Goal: Register for event/course

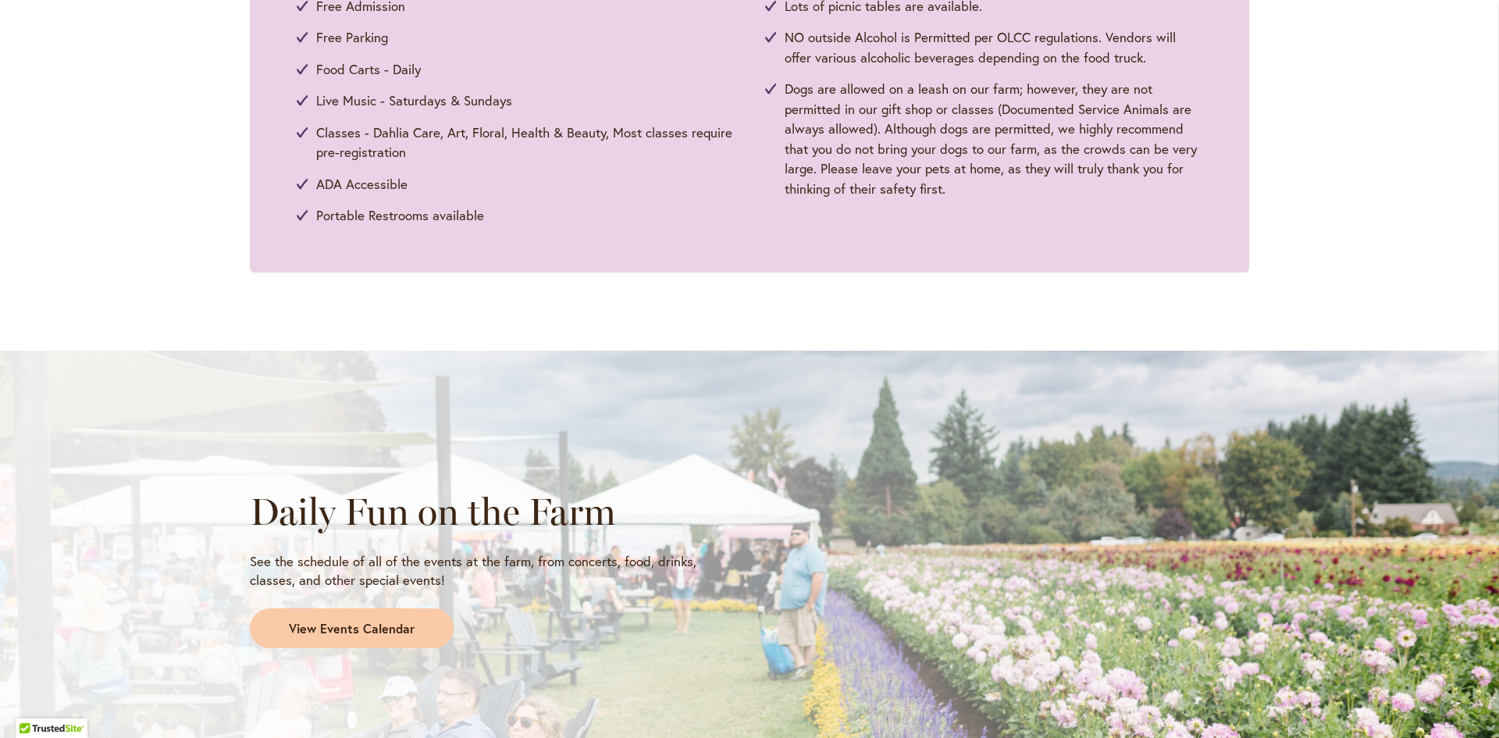
scroll to position [937, 0]
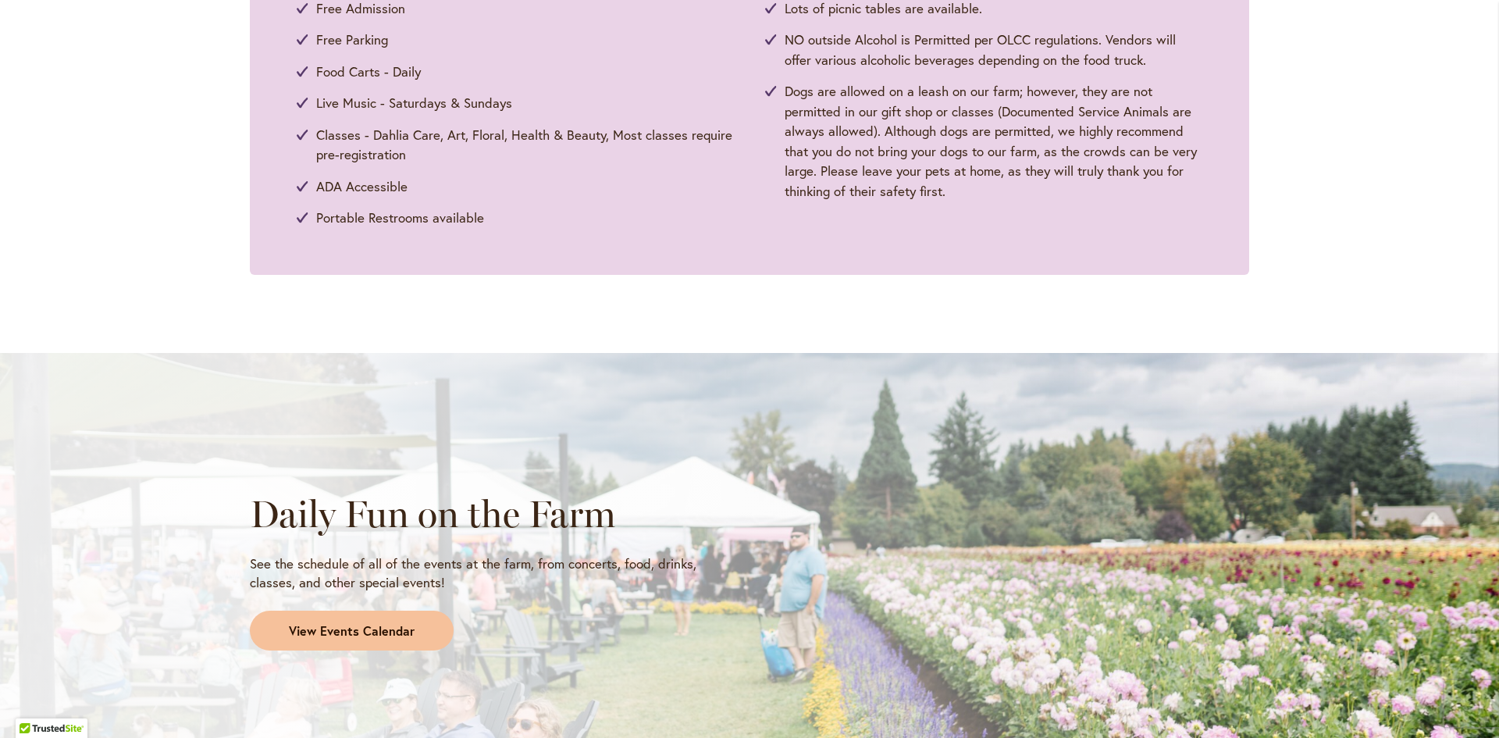
click at [308, 631] on span "View Events Calendar" at bounding box center [352, 631] width 126 height 18
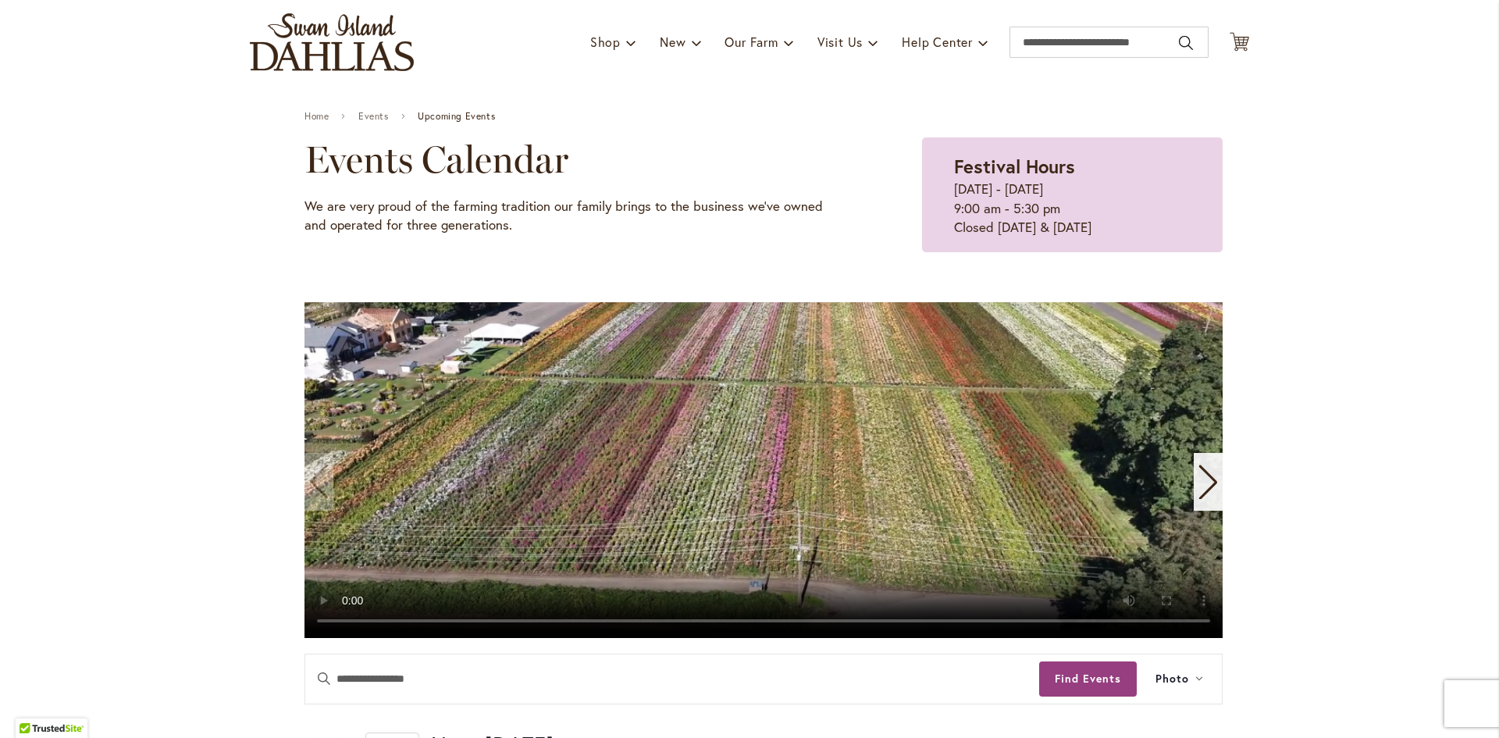
scroll to position [312, 0]
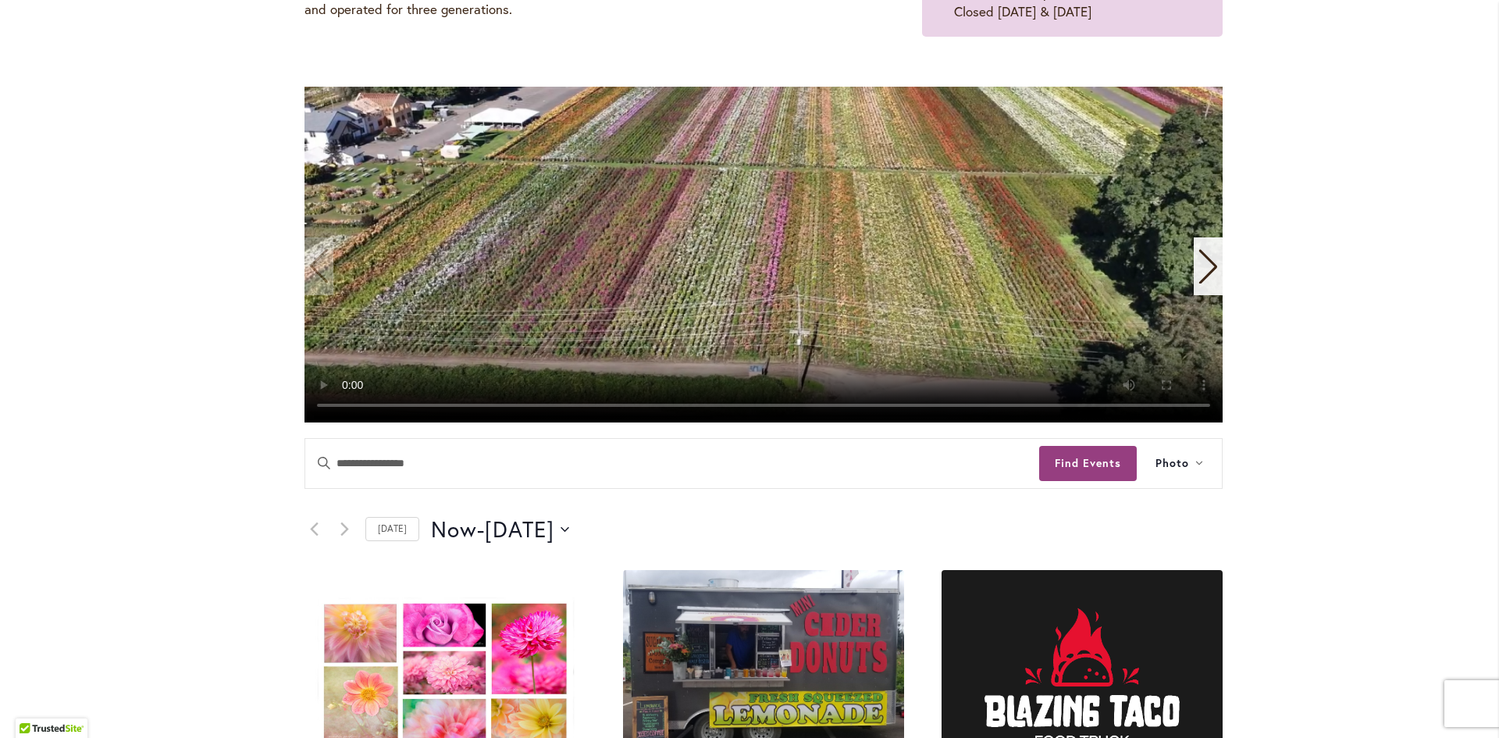
click at [1202, 271] on icon "Next slide" at bounding box center [1207, 266] width 21 height 34
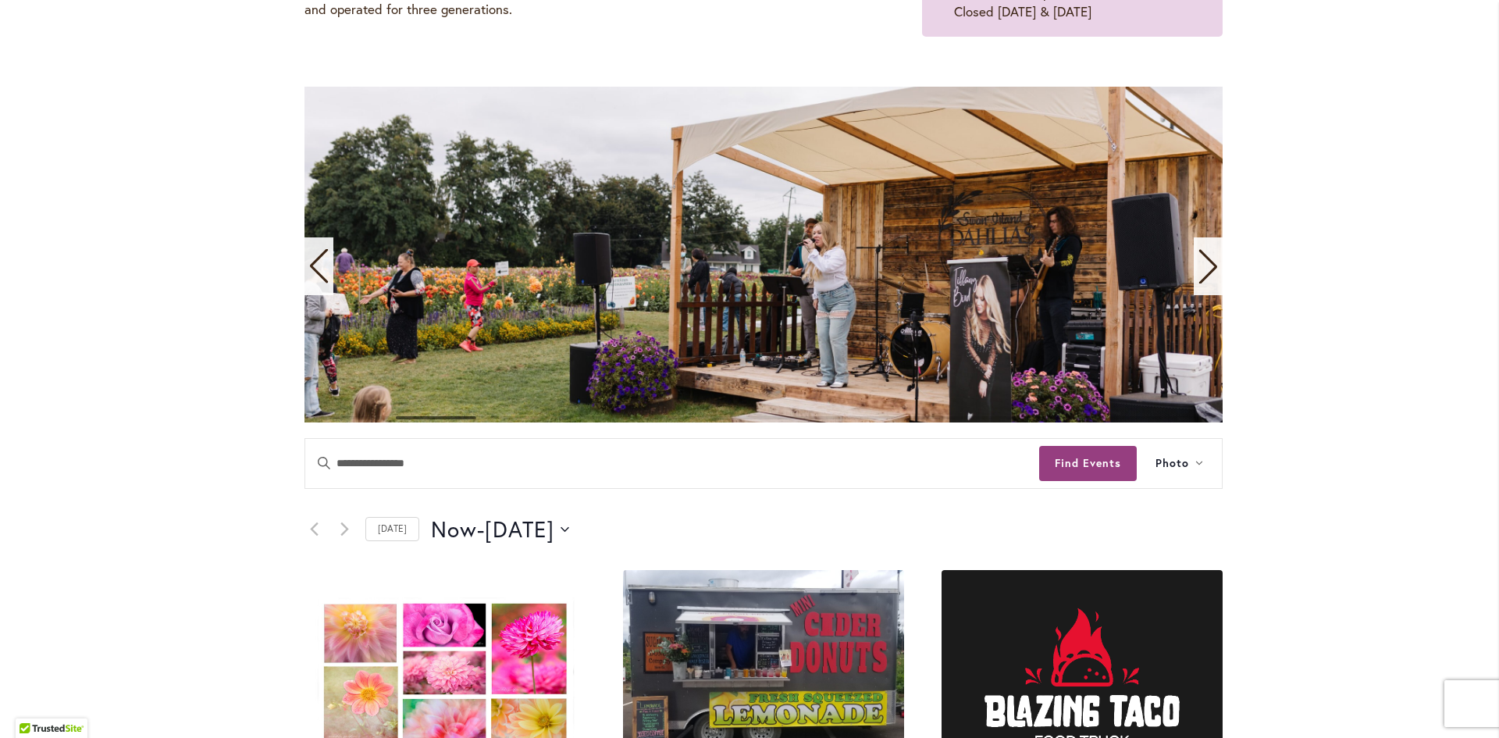
click at [1202, 271] on icon "Next slide" at bounding box center [1207, 266] width 21 height 34
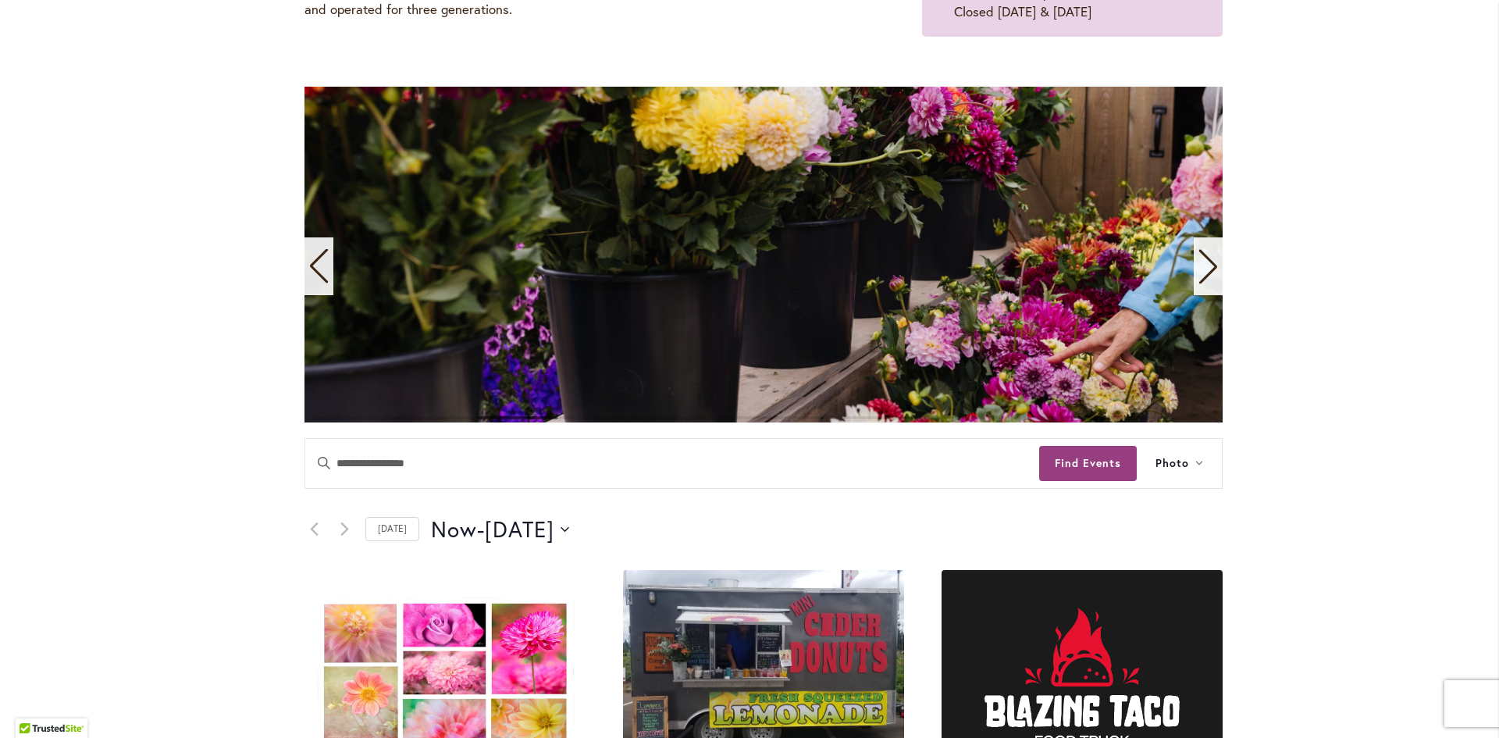
click at [1202, 271] on icon "Next slide" at bounding box center [1207, 266] width 21 height 34
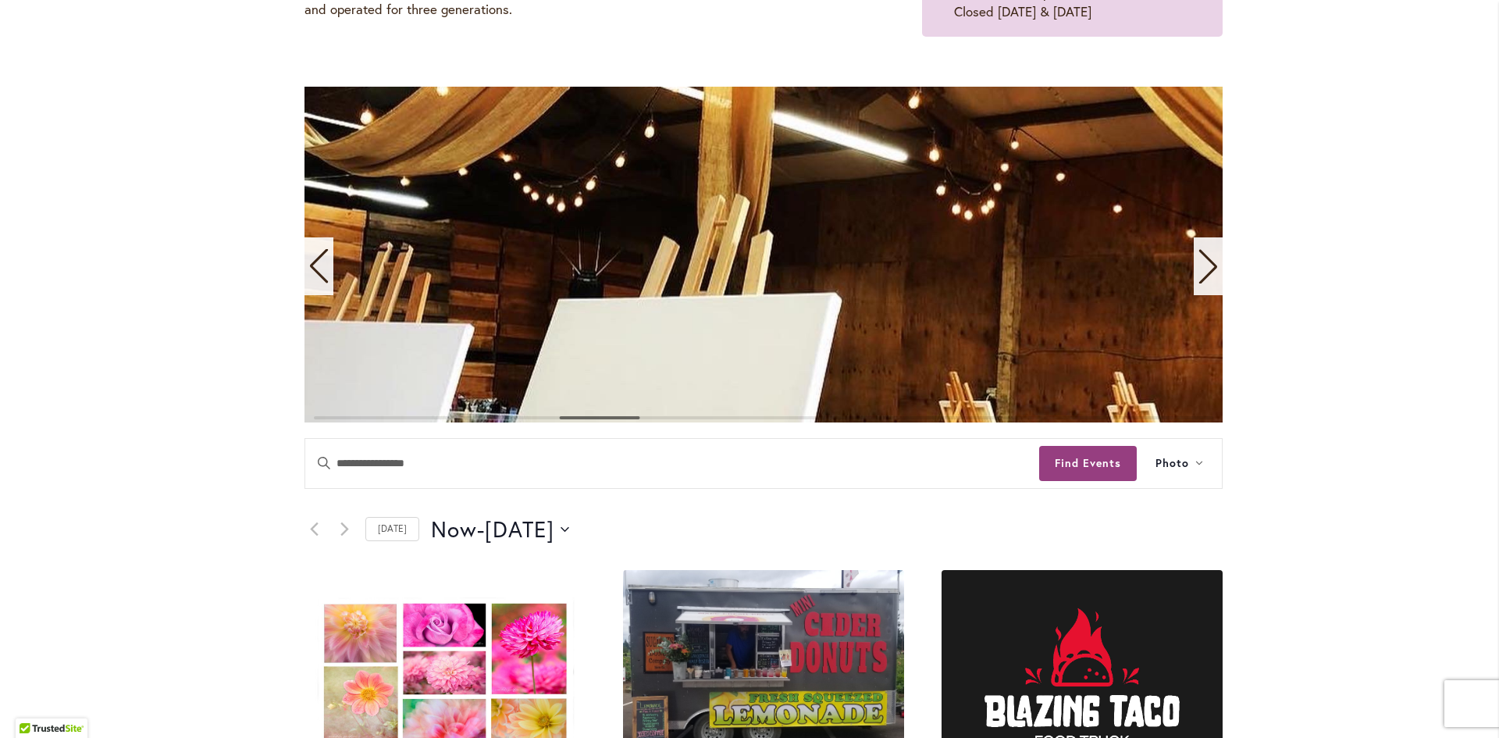
click at [1201, 271] on icon "Next slide" at bounding box center [1207, 266] width 21 height 34
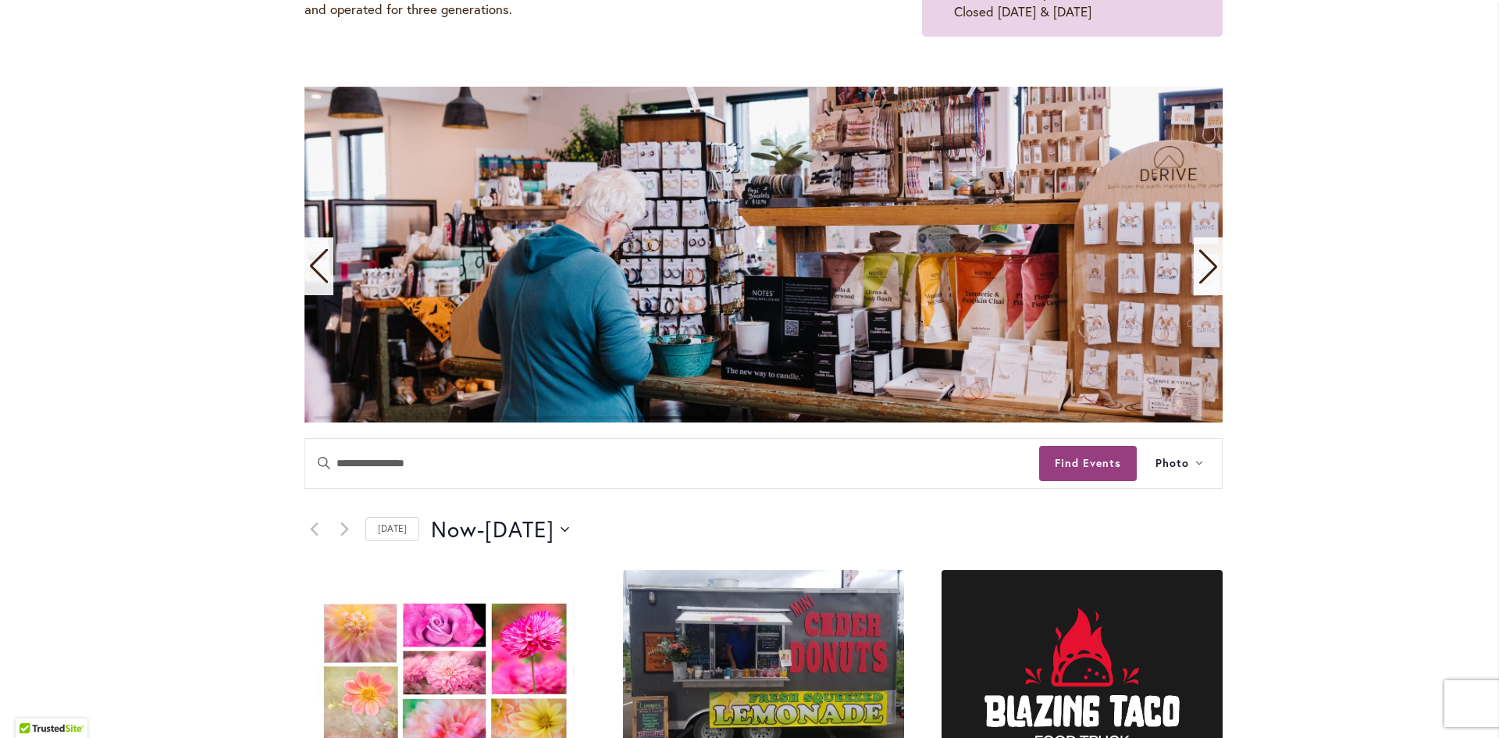
click at [1201, 271] on icon "Next slide" at bounding box center [1207, 266] width 21 height 34
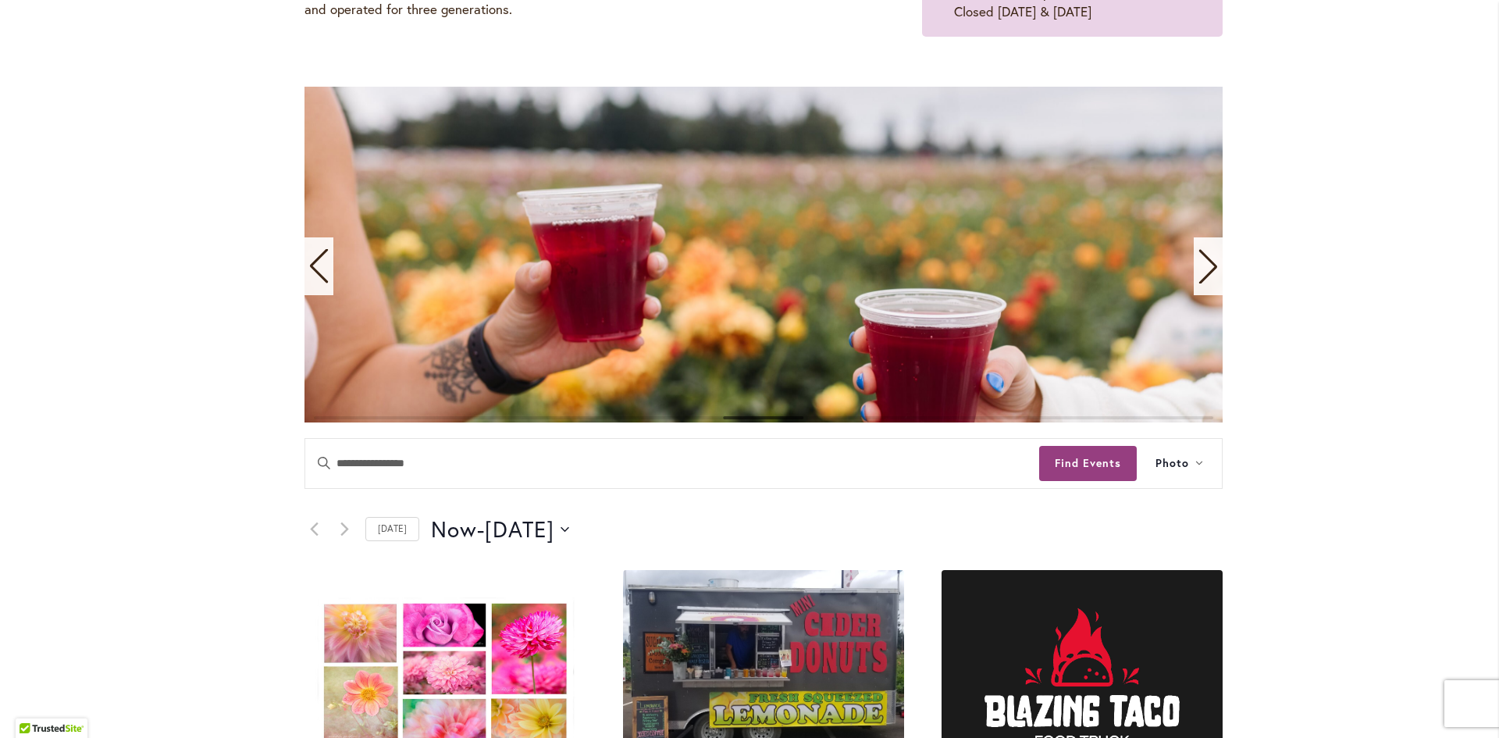
click at [1200, 270] on icon "Next slide" at bounding box center [1207, 266] width 21 height 34
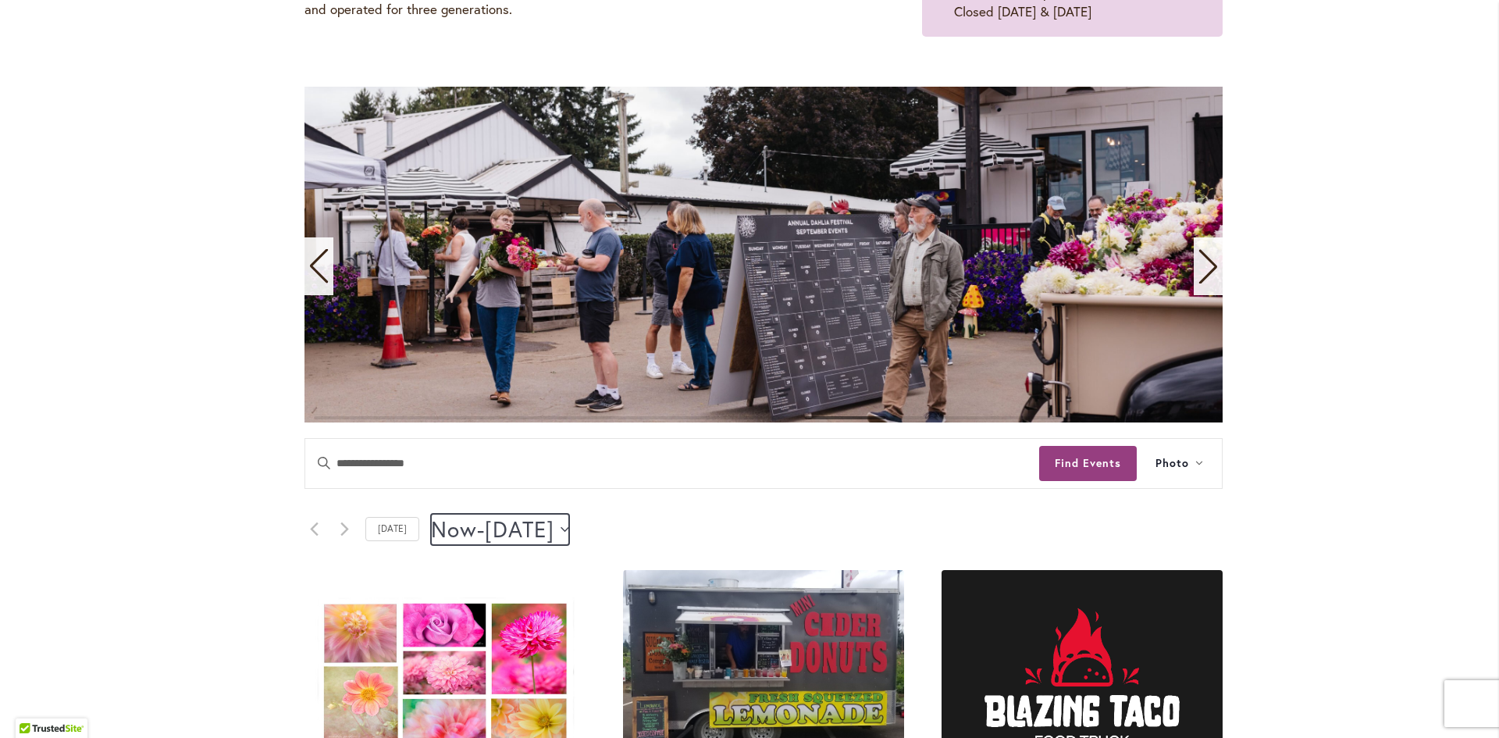
click at [554, 534] on span "August 22" at bounding box center [519, 529] width 69 height 31
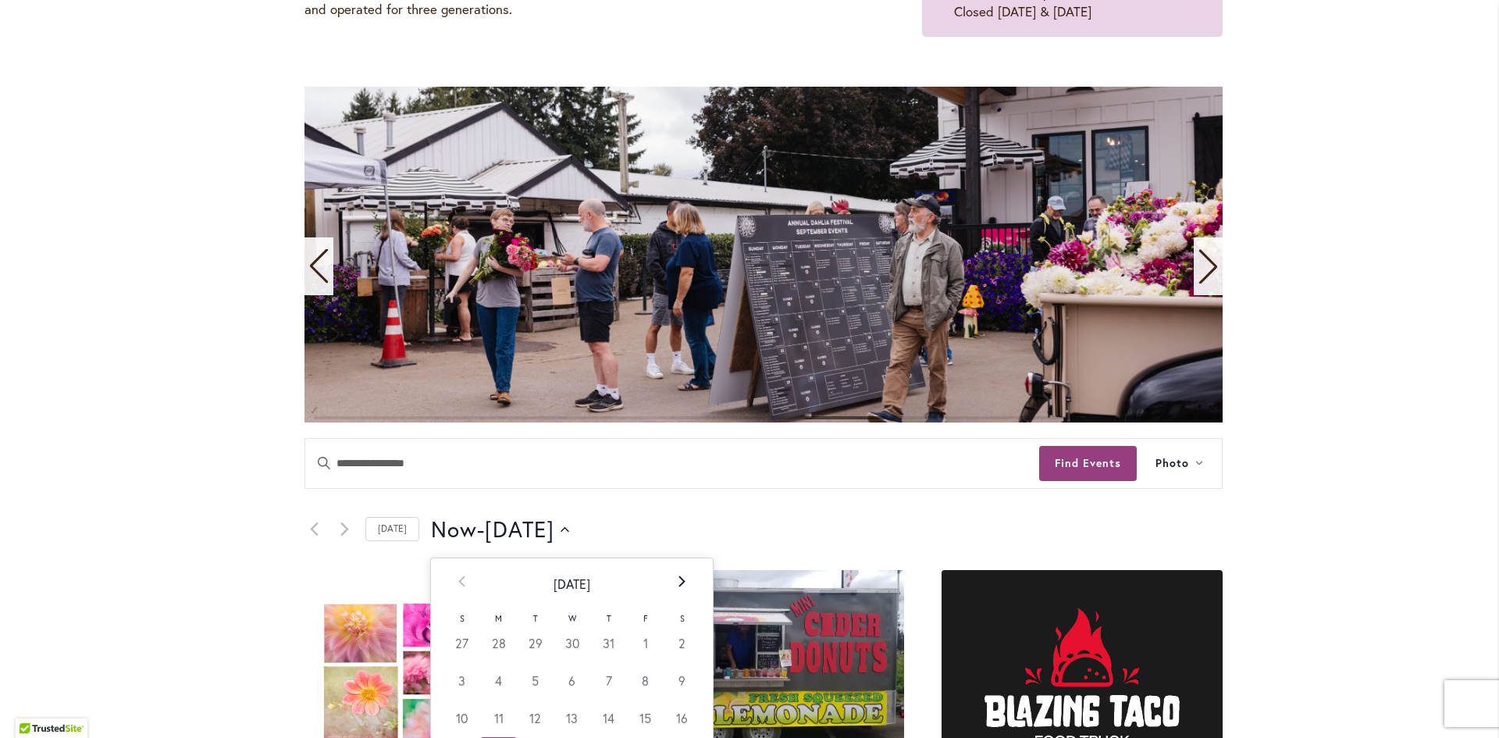
click at [678, 583] on icon at bounding box center [681, 581] width 7 height 12
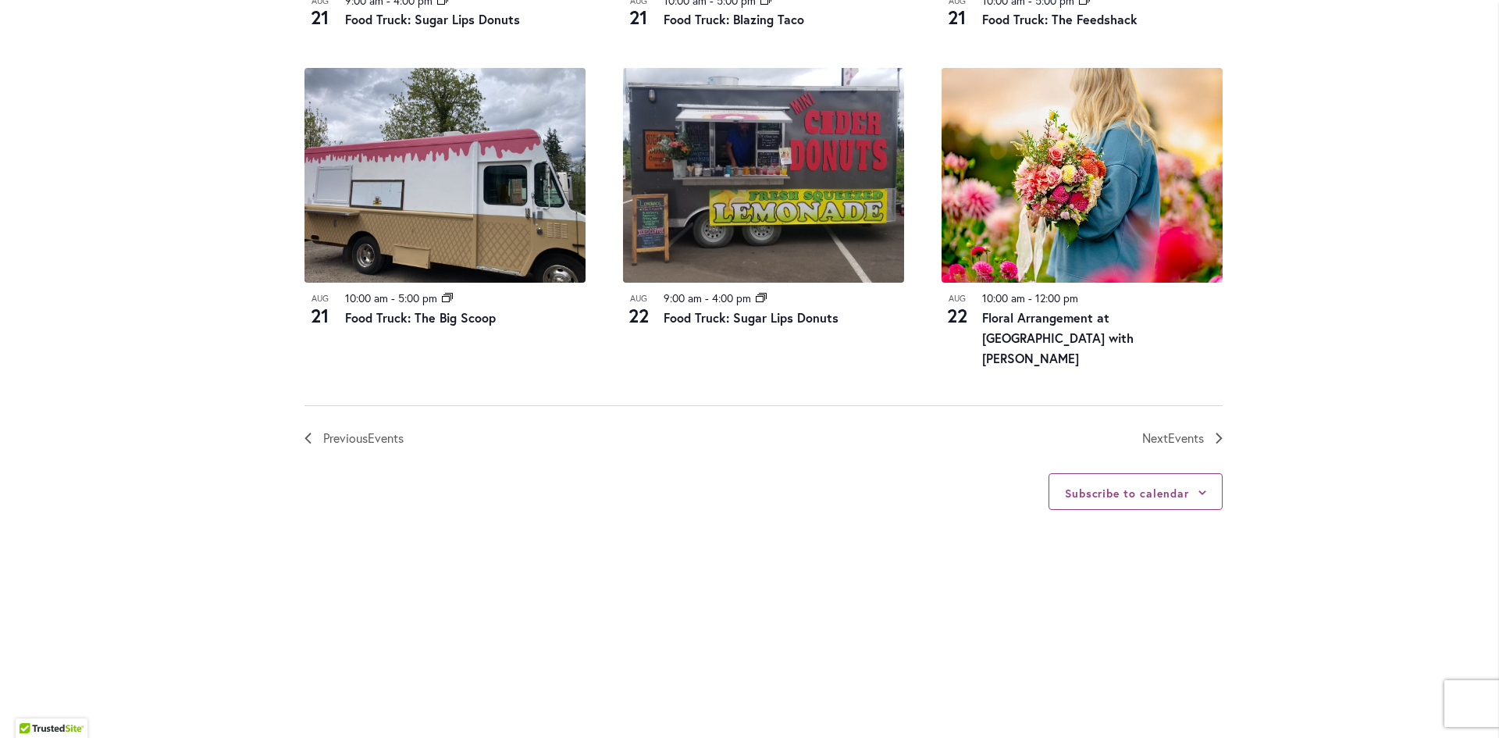
scroll to position [1873, 0]
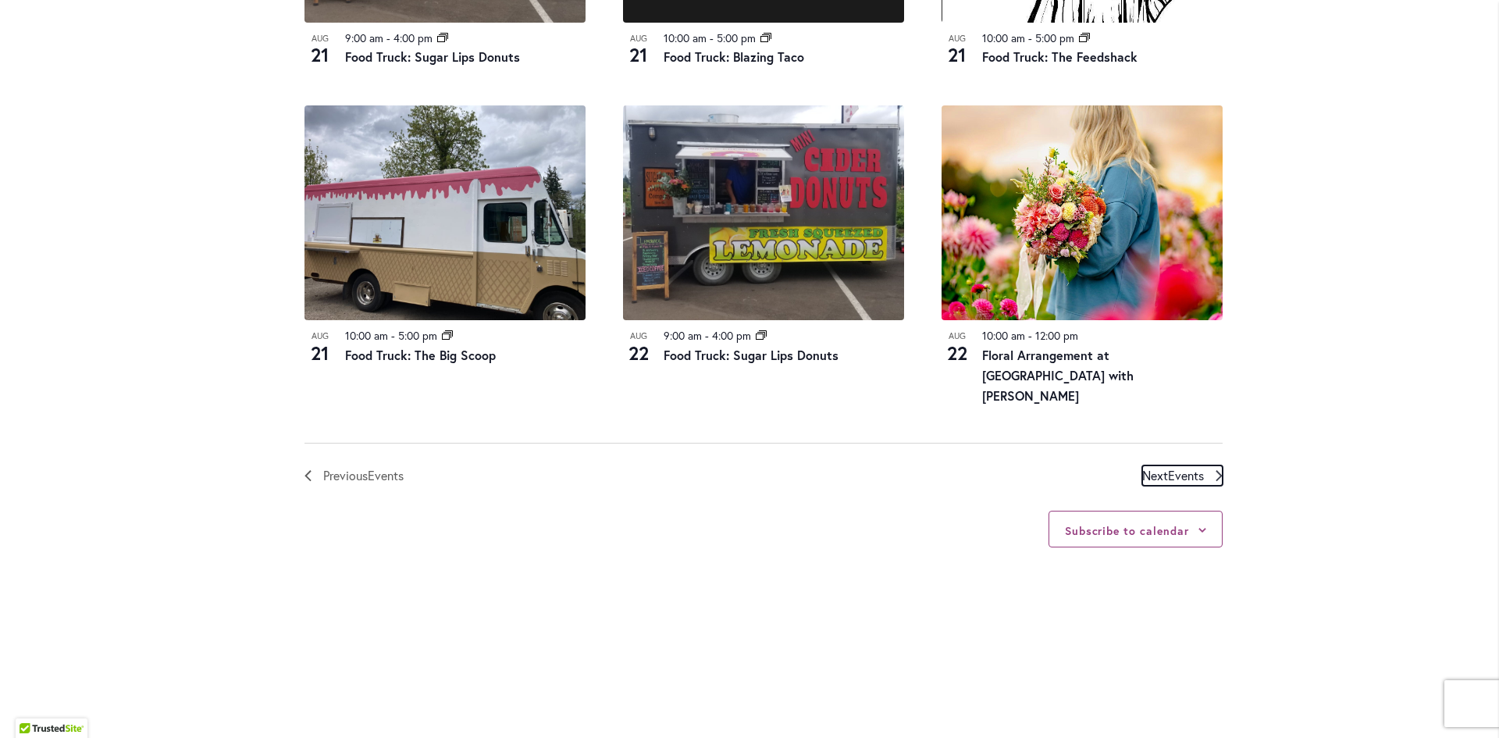
scroll to position [1720, 0]
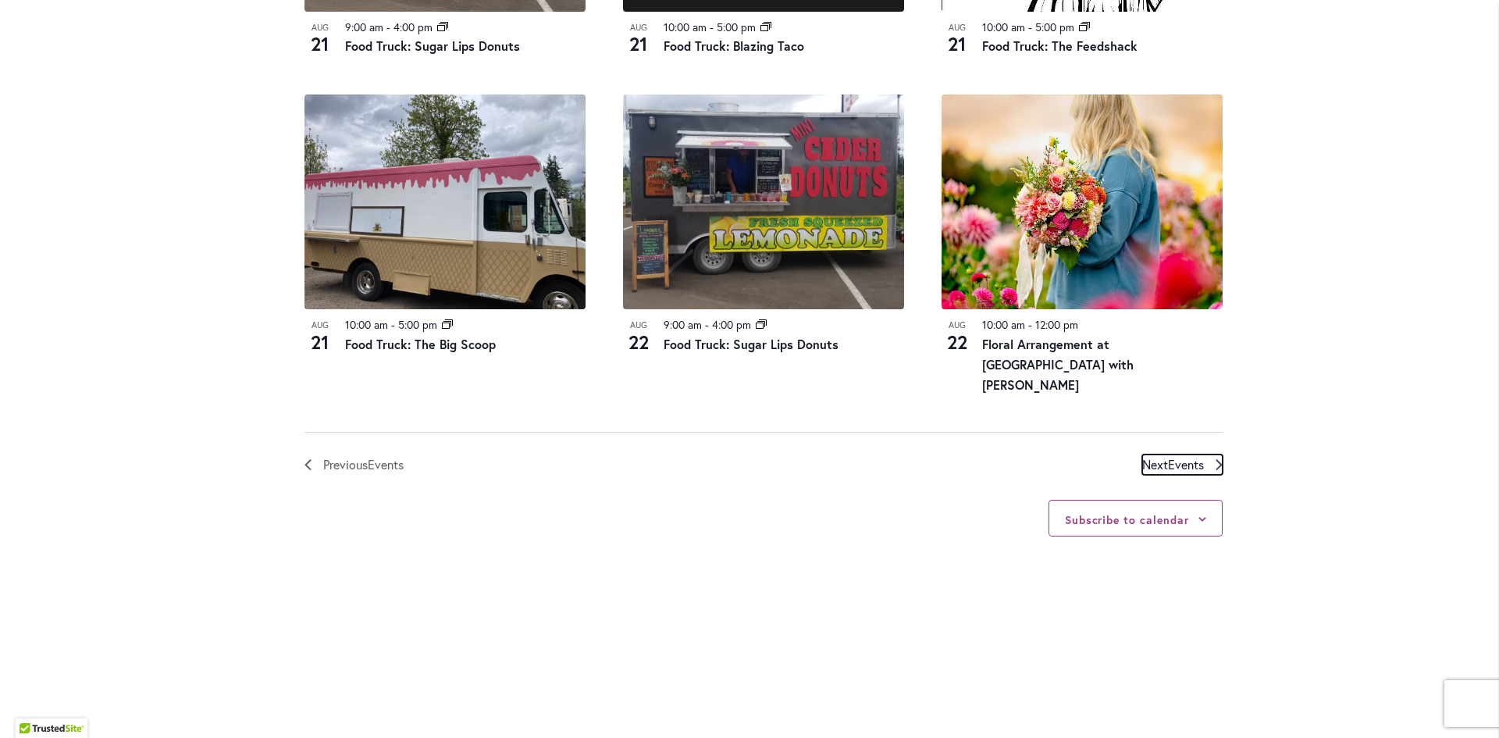
click at [1180, 460] on span "Events" at bounding box center [1186, 464] width 36 height 16
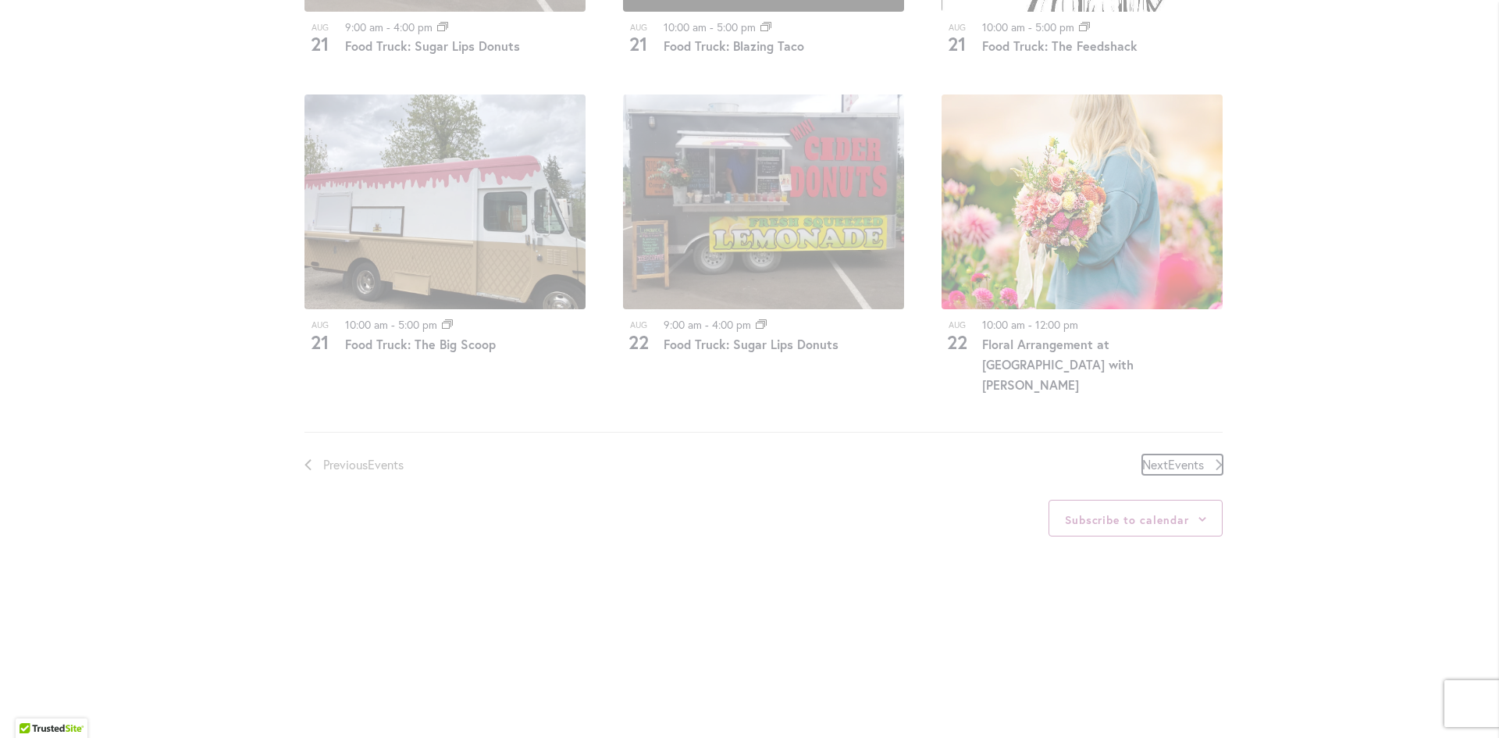
scroll to position [770, 0]
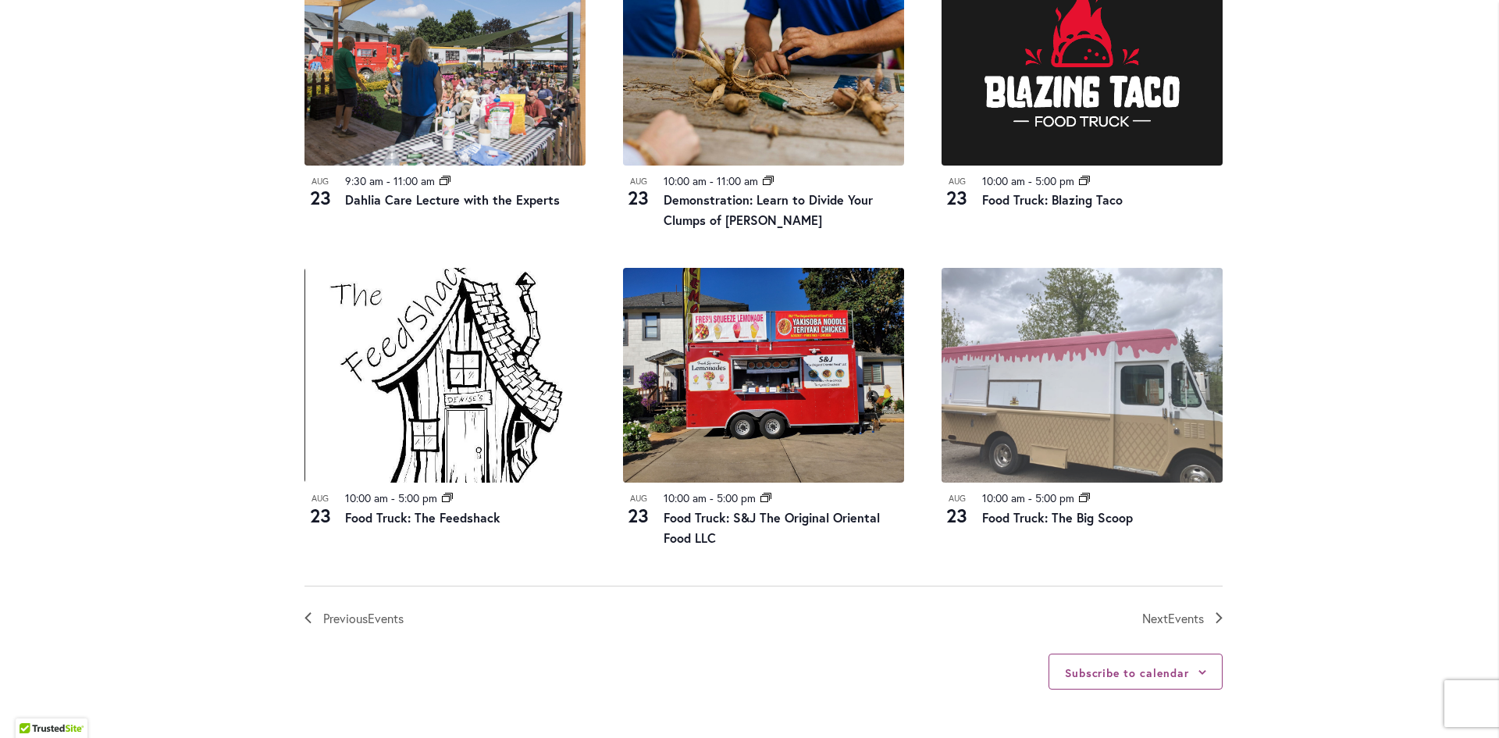
scroll to position [1628, 0]
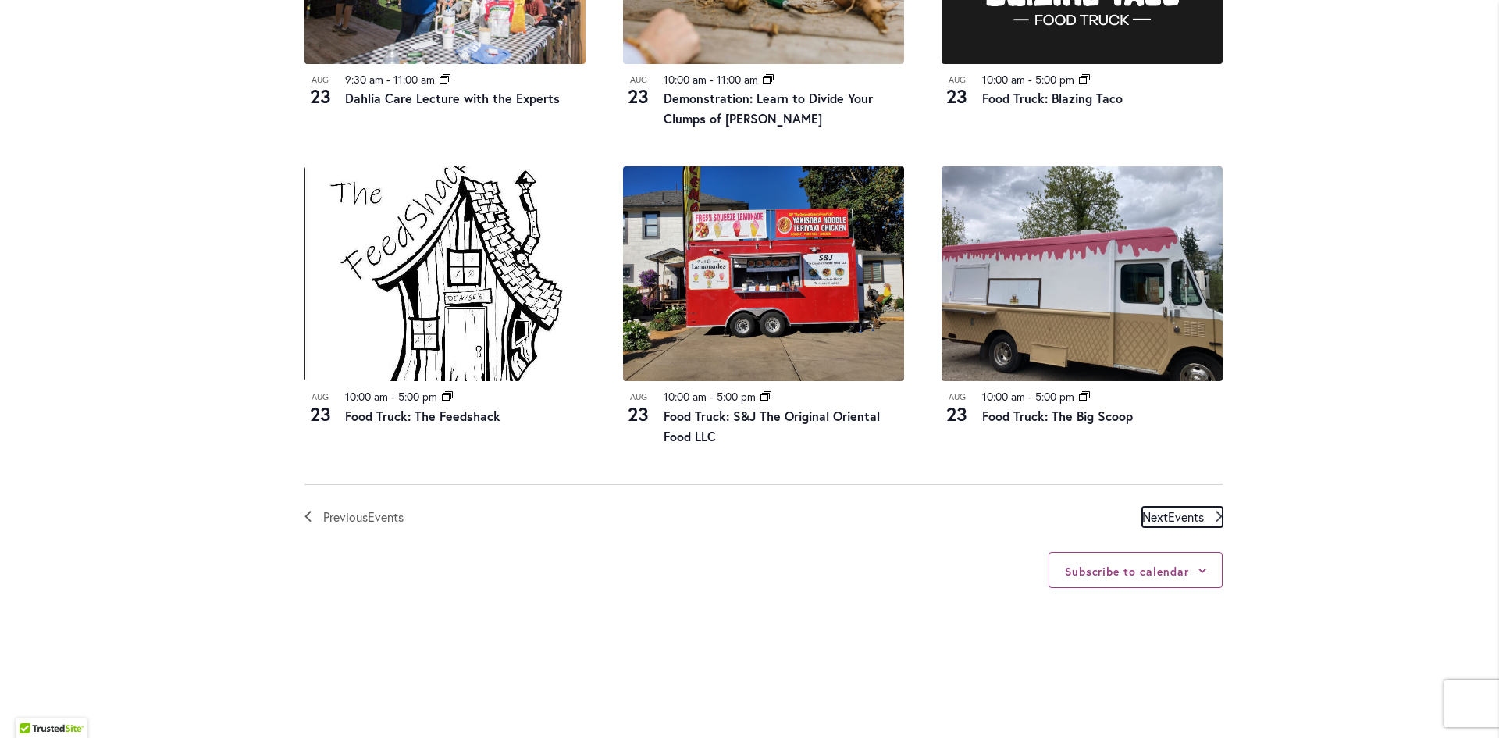
click at [1192, 511] on span "Events" at bounding box center [1186, 516] width 36 height 16
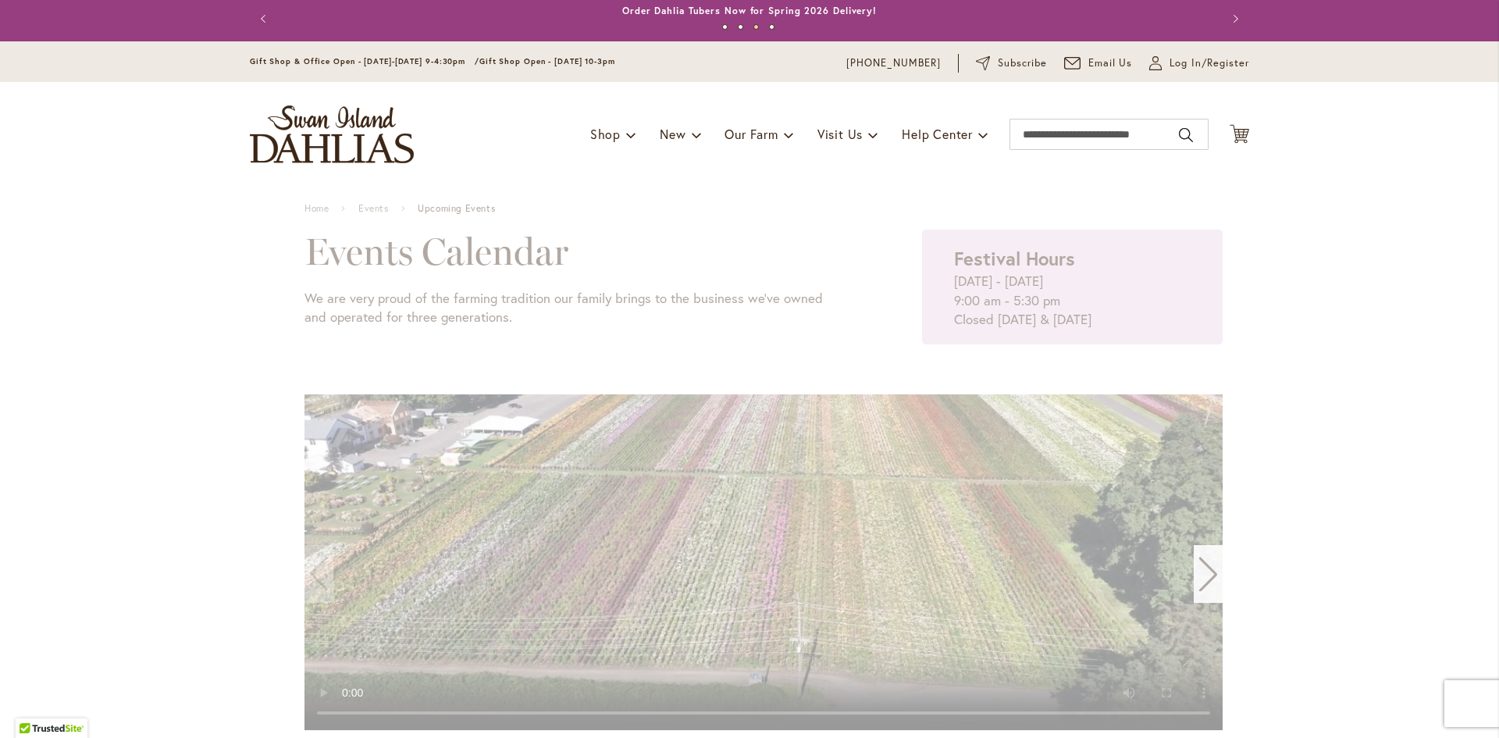
scroll to position [0, 0]
